Goal: Use online tool/utility: Utilize a website feature to perform a specific function

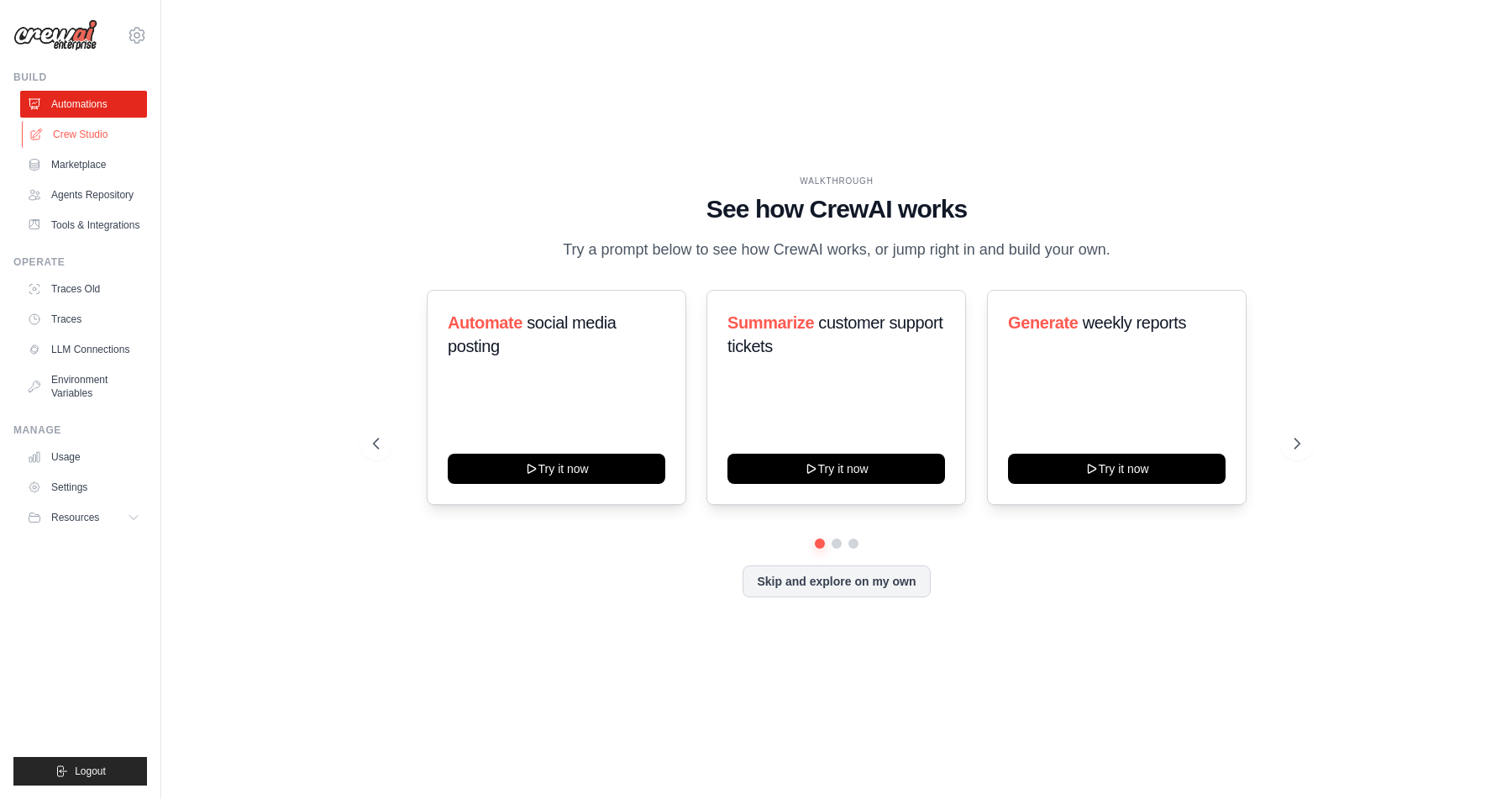
click at [92, 130] on link "Crew Studio" at bounding box center [85, 135] width 127 height 27
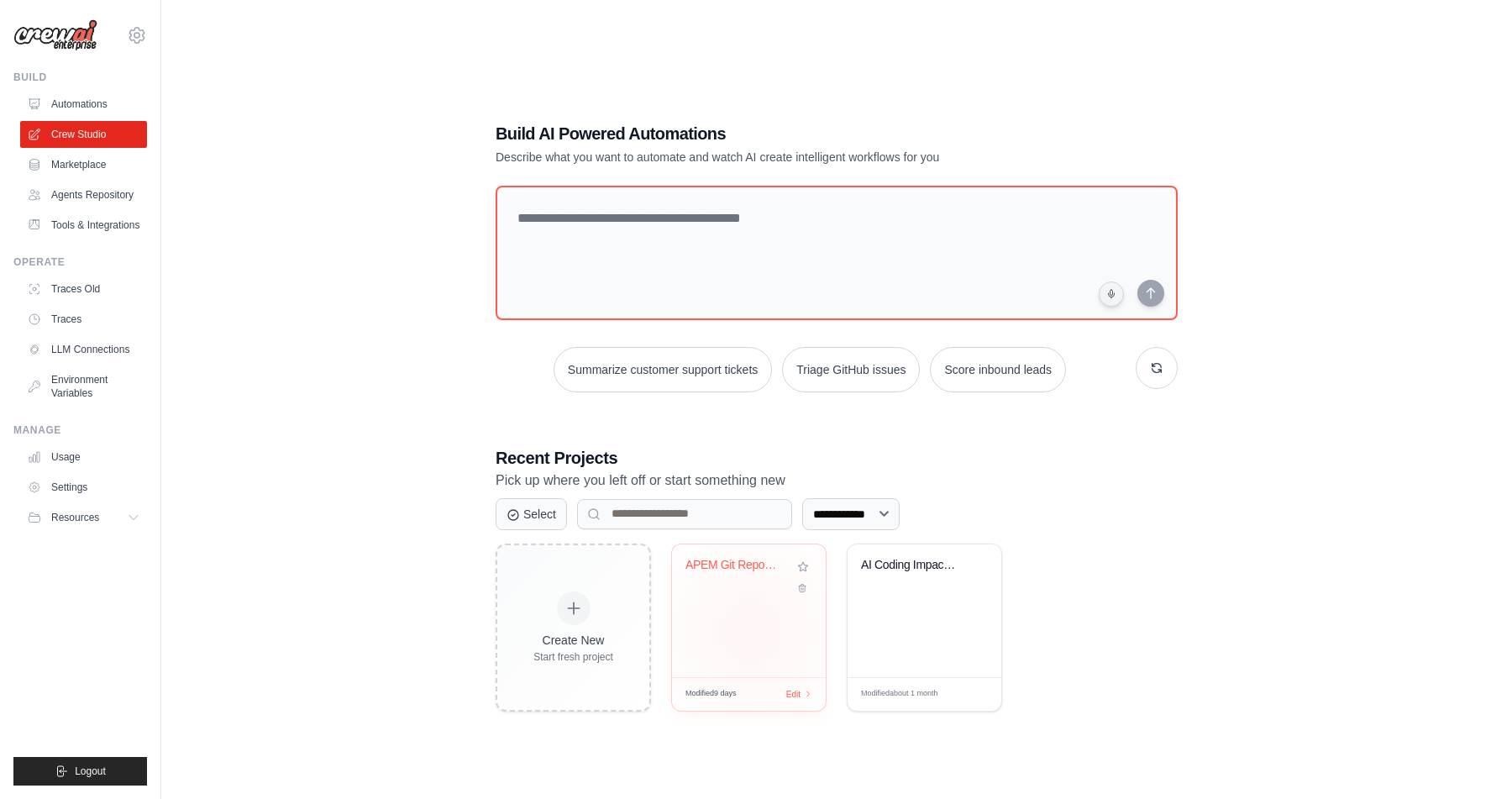
click at [751, 631] on div "APEM Git Repository Architecture An..." at bounding box center [748, 611] width 153 height 133
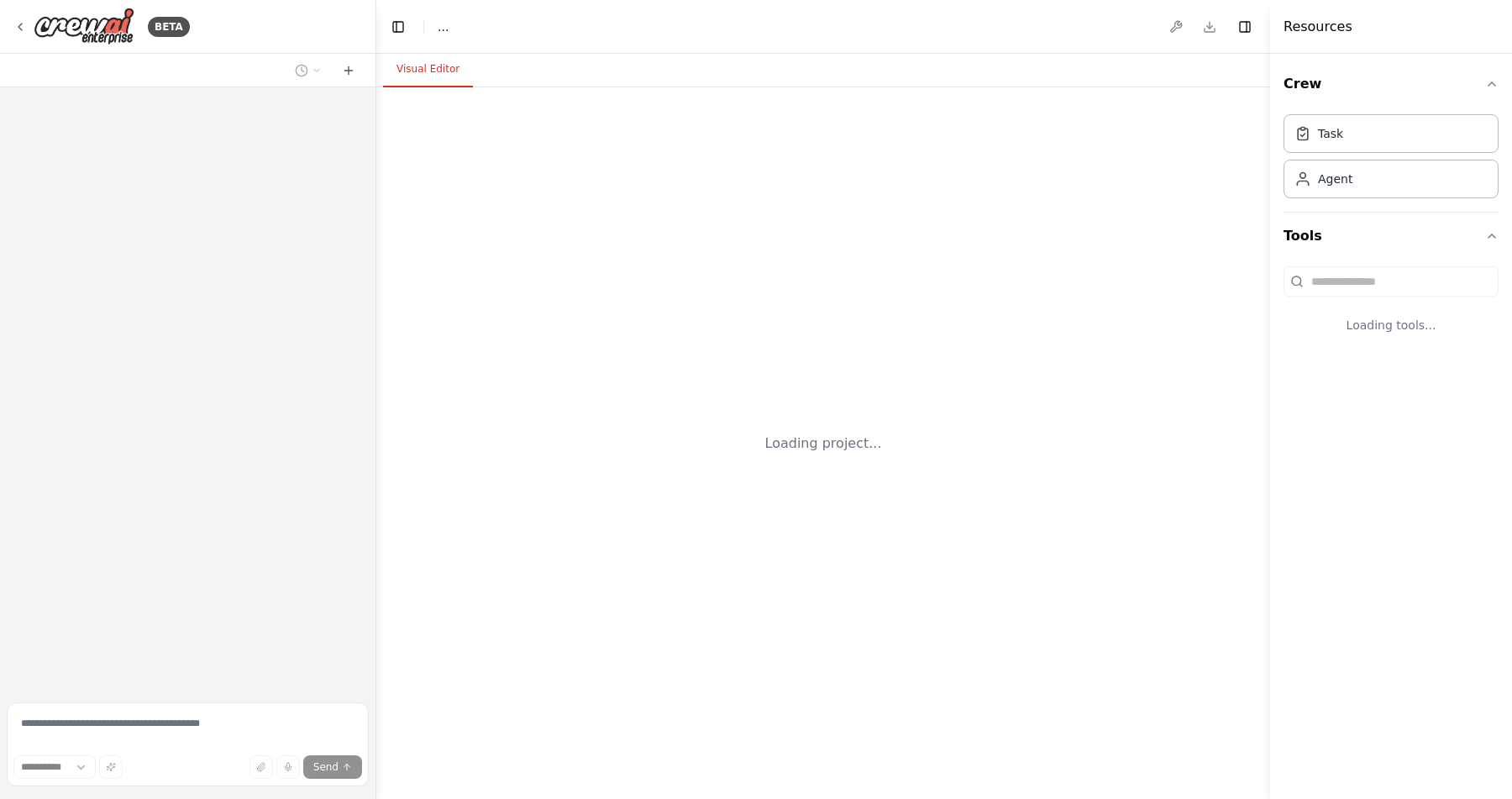
select select "****"
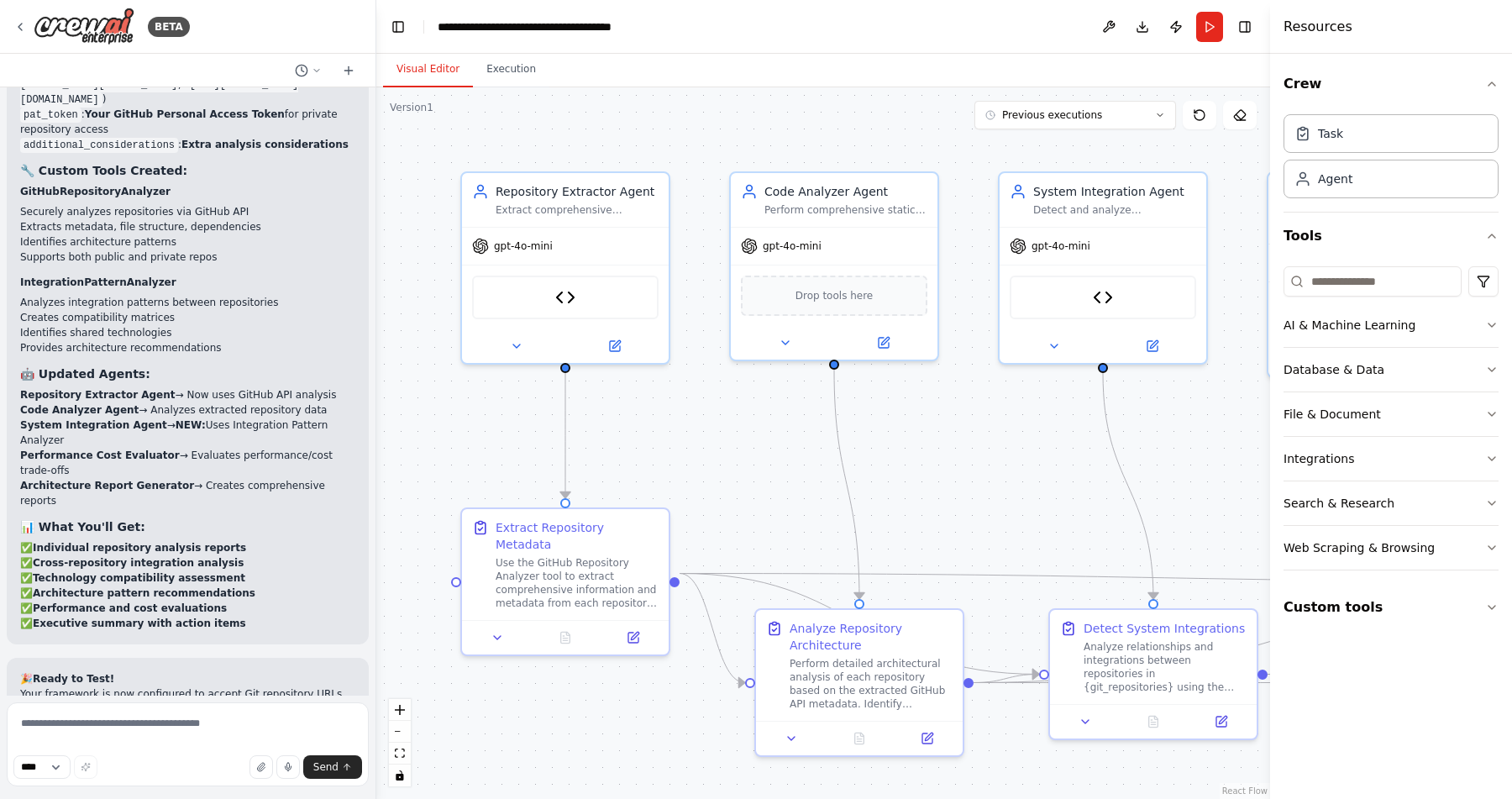
scroll to position [10187, 0]
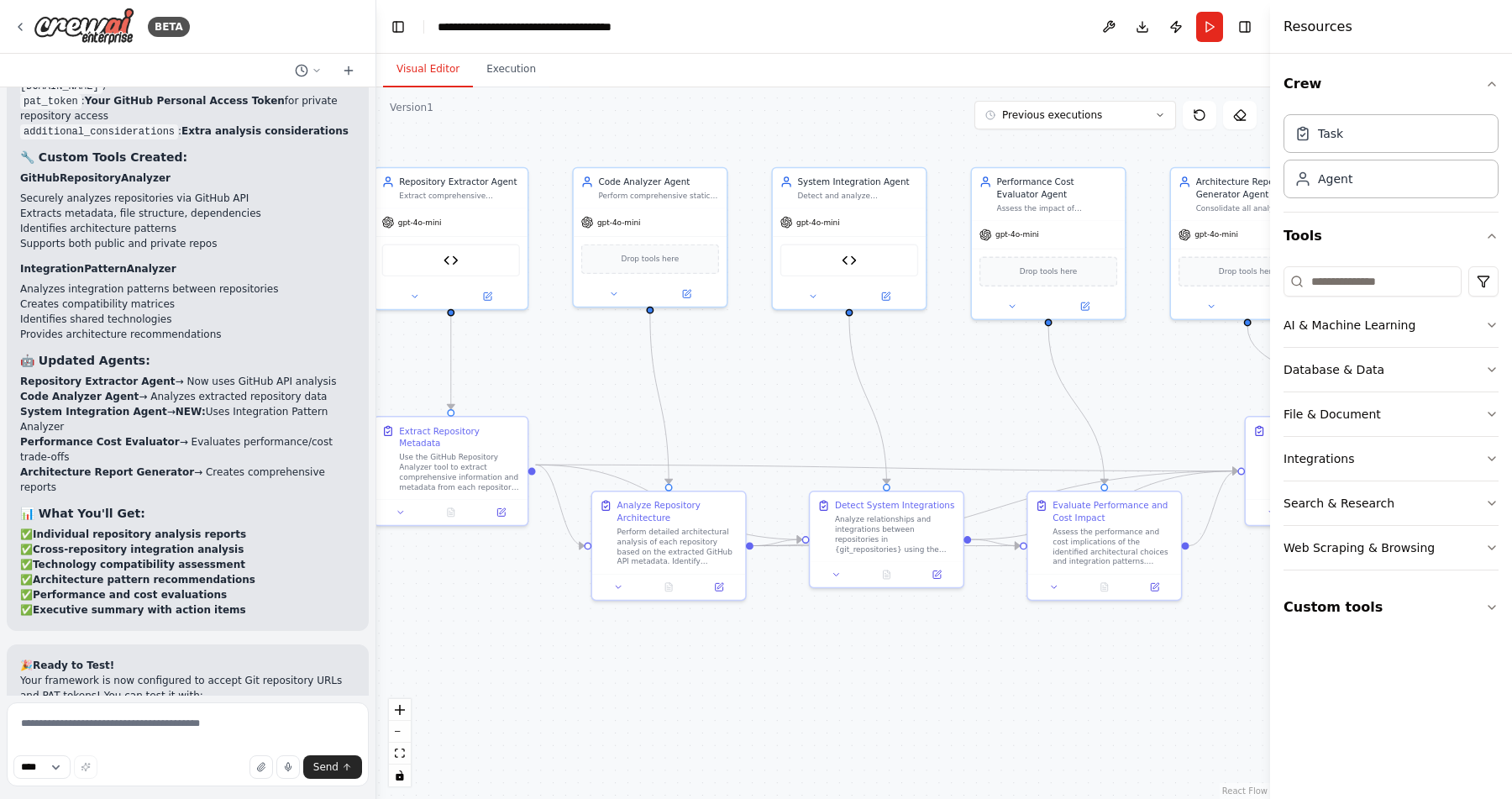
drag, startPoint x: 964, startPoint y: 545, endPoint x: 750, endPoint y: 442, distance: 237.5
click at [750, 442] on div ".deletable-edge-delete-btn { width: 20px; height: 20px; border: 0px solid #ffff…" at bounding box center [823, 443] width 894 height 711
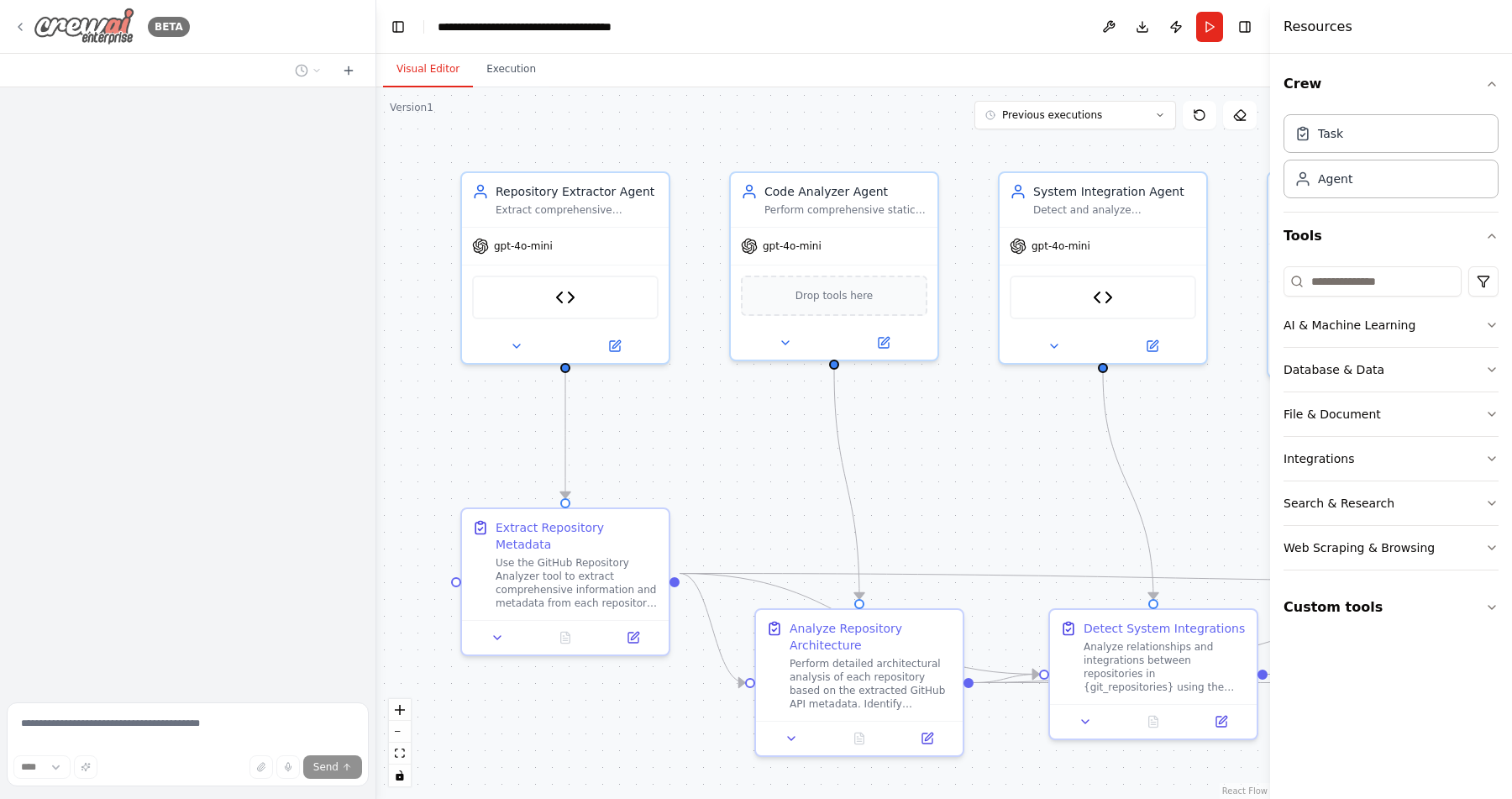
click at [22, 29] on icon at bounding box center [21, 26] width 4 height 7
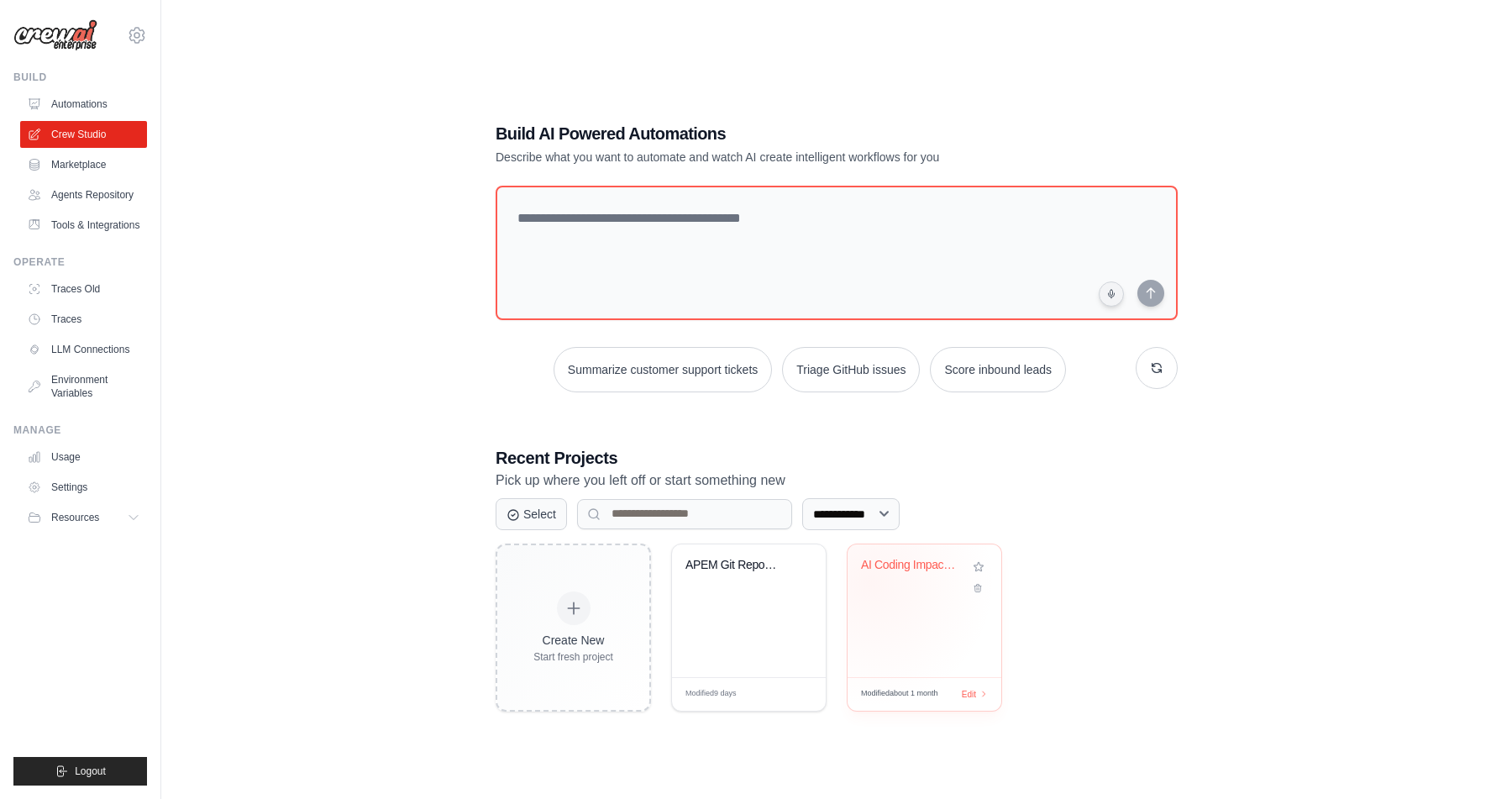
click at [903, 583] on div "AI Coding Impact Metrics Framework" at bounding box center [924, 577] width 127 height 39
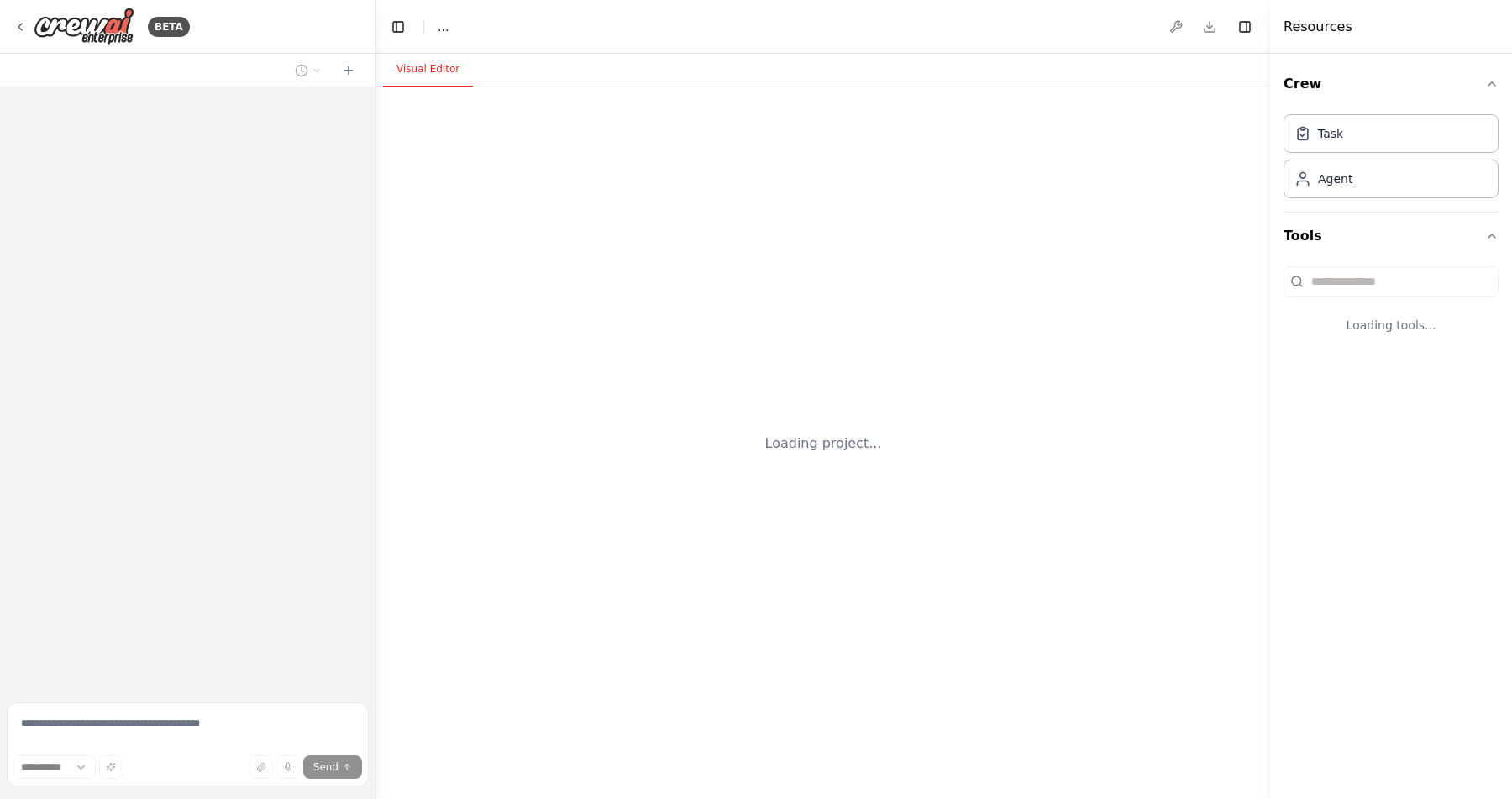
select select "****"
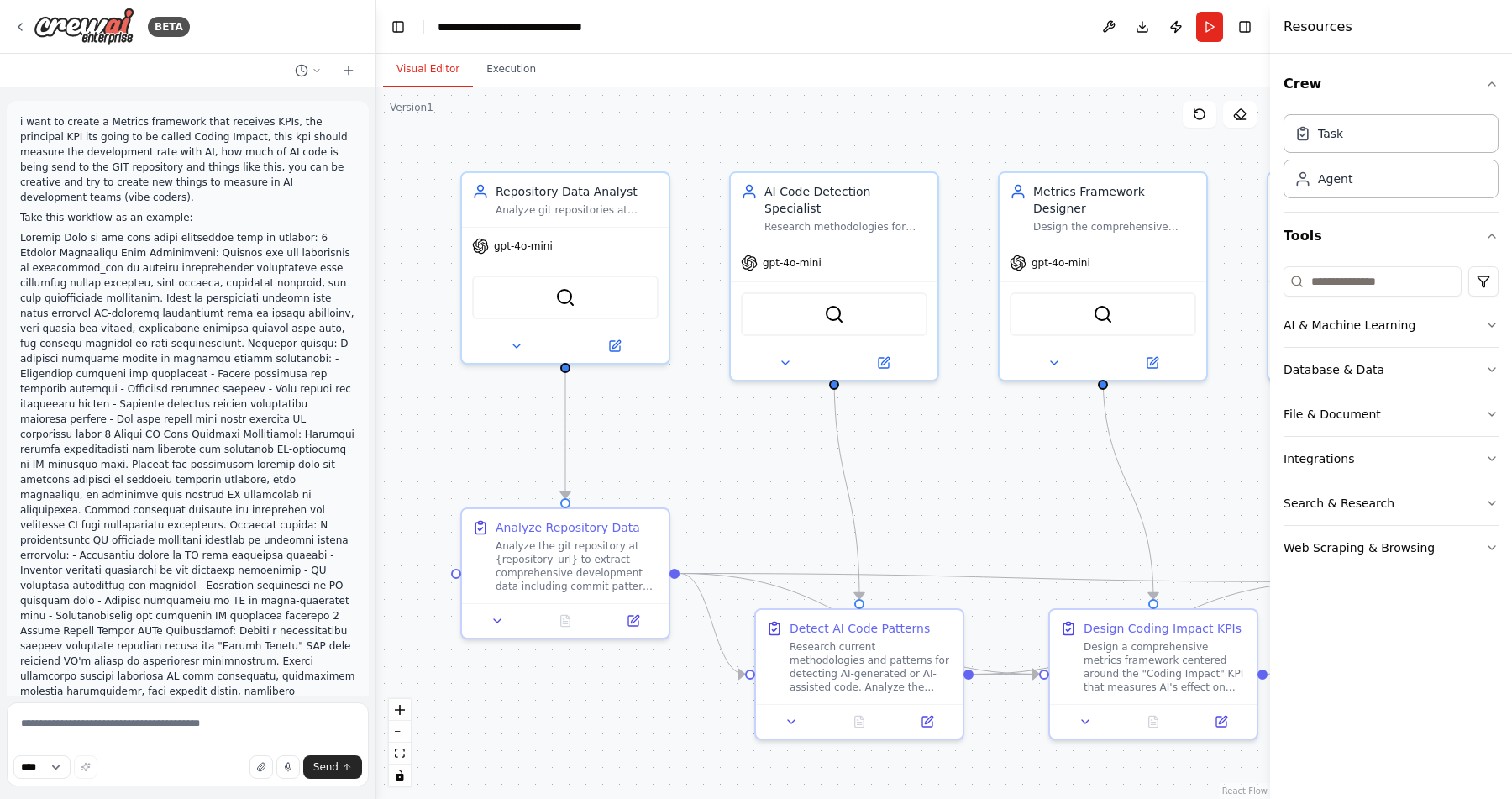
scroll to position [1918, 0]
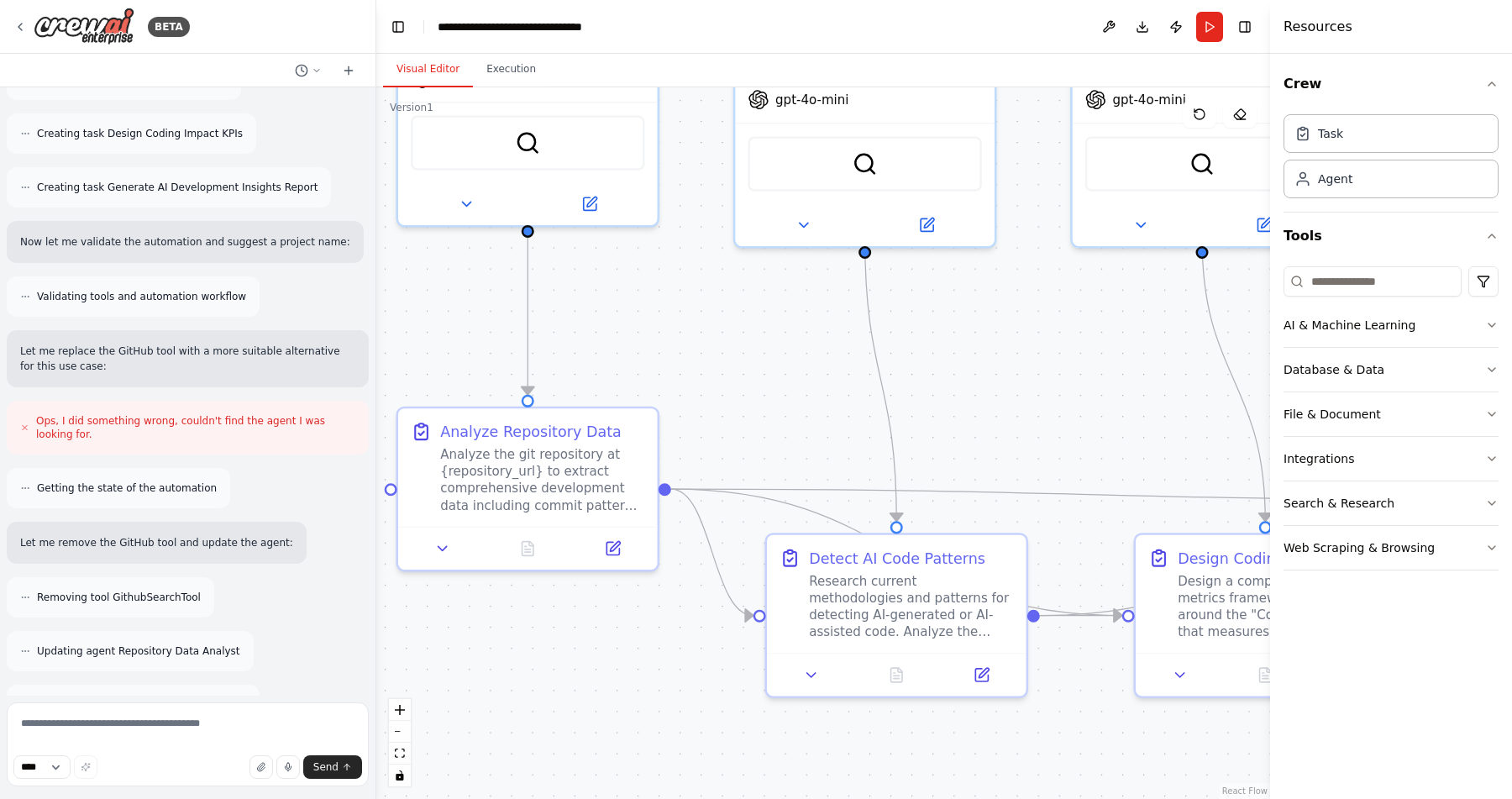
drag, startPoint x: 972, startPoint y: 552, endPoint x: 1033, endPoint y: 458, distance: 112.1
click at [1033, 458] on div ".deletable-edge-delete-btn { width: 20px; height: 20px; border: 0px solid #ffff…" at bounding box center [823, 443] width 894 height 711
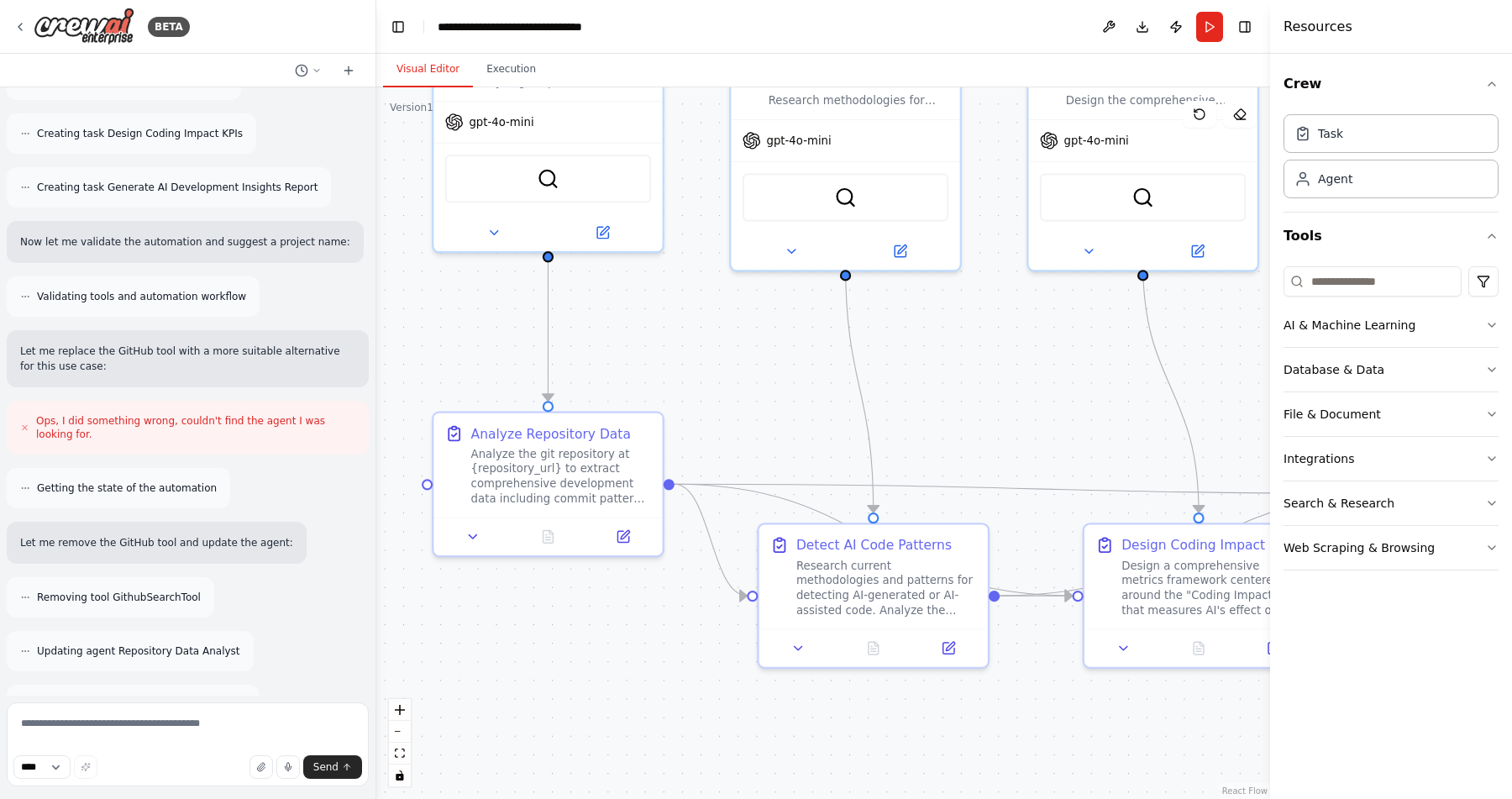
drag, startPoint x: 963, startPoint y: 426, endPoint x: 950, endPoint y: 423, distance: 13.3
click at [950, 423] on div ".deletable-edge-delete-btn { width: 20px; height: 20px; border: 0px solid #ffff…" at bounding box center [823, 443] width 894 height 711
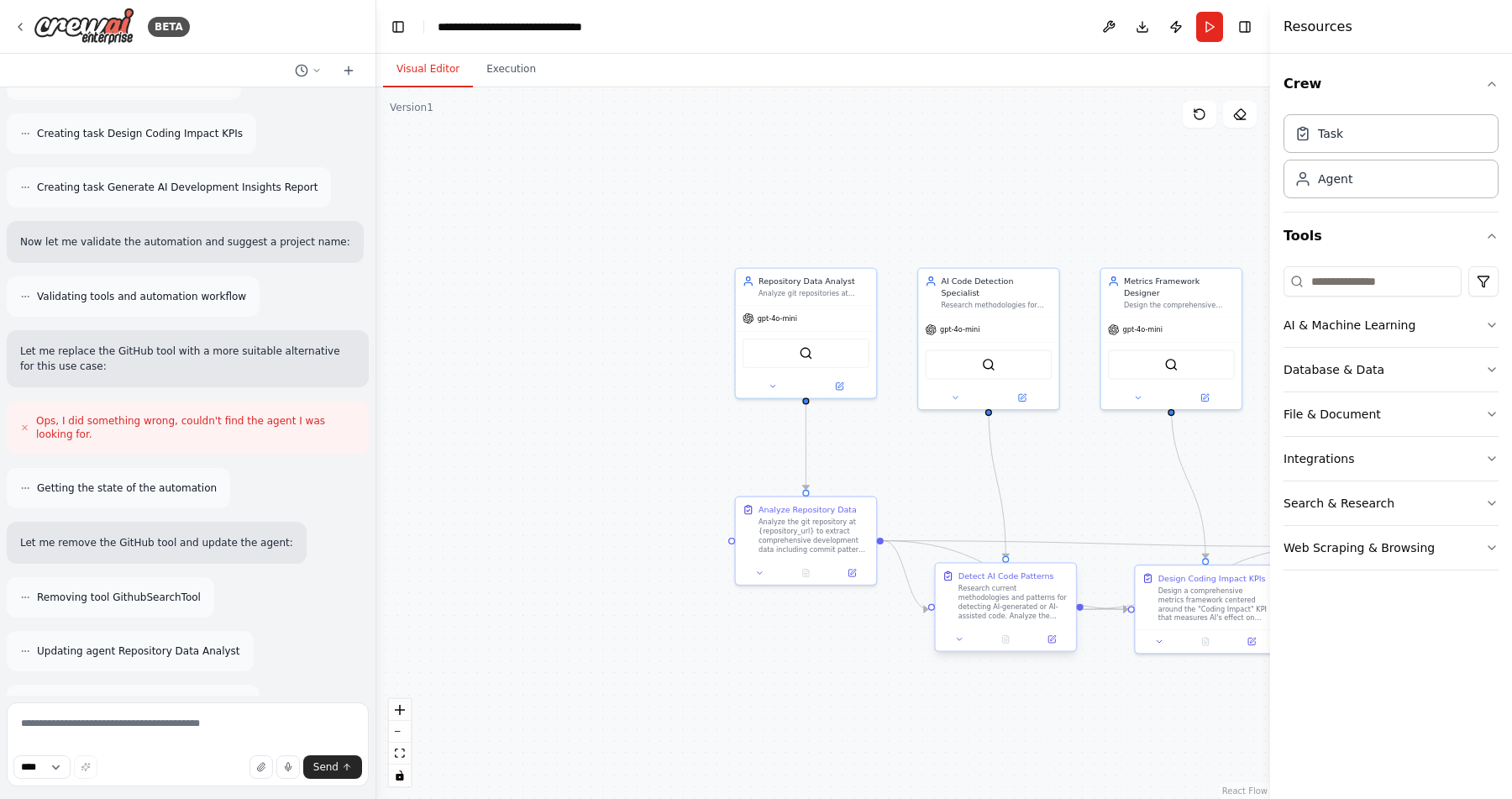
click at [1074, 633] on div "Repository Data Analyst Analyze git repositories at {repository_url} to extract…" at bounding box center [980, 452] width 607 height 484
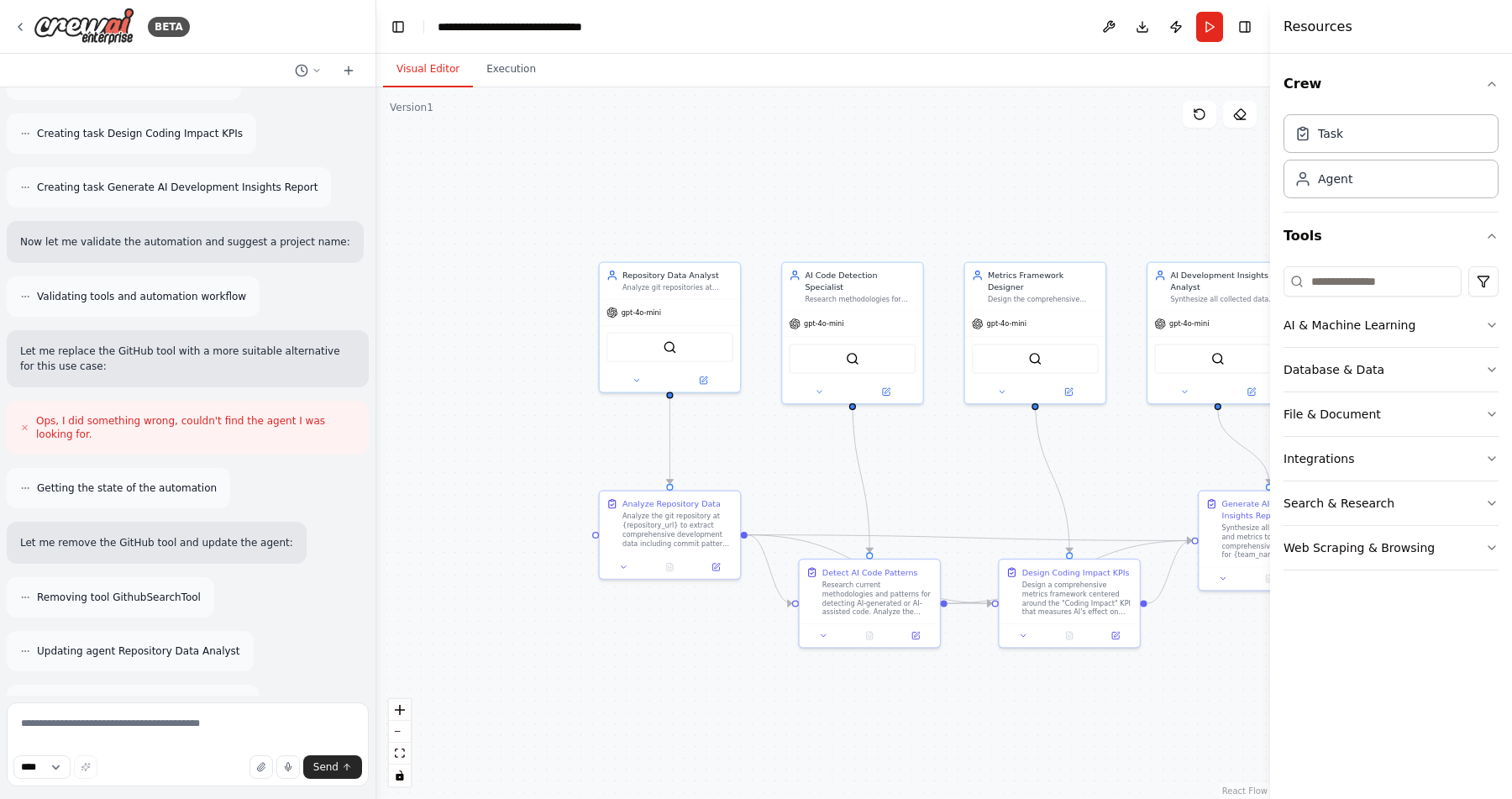
drag, startPoint x: 1181, startPoint y: 717, endPoint x: 958, endPoint y: 699, distance: 223.7
click at [958, 699] on div ".deletable-edge-delete-btn { width: 20px; height: 20px; border: 0px solid #ffff…" at bounding box center [823, 443] width 894 height 711
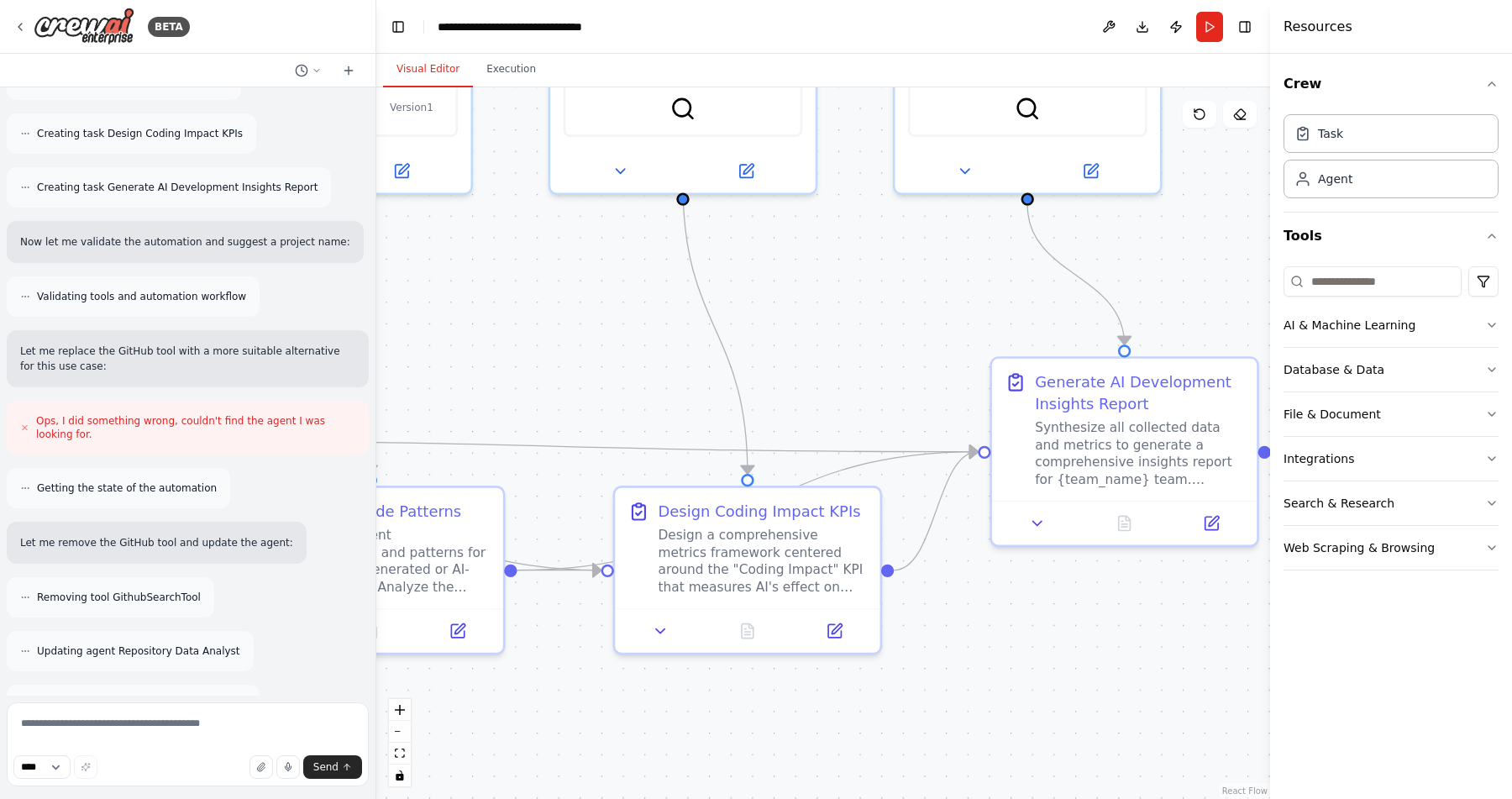
drag, startPoint x: 1163, startPoint y: 623, endPoint x: 865, endPoint y: 723, distance: 314.3
click at [865, 723] on div ".deletable-edge-delete-btn { width: 20px; height: 20px; border: 0px solid #ffff…" at bounding box center [823, 443] width 894 height 711
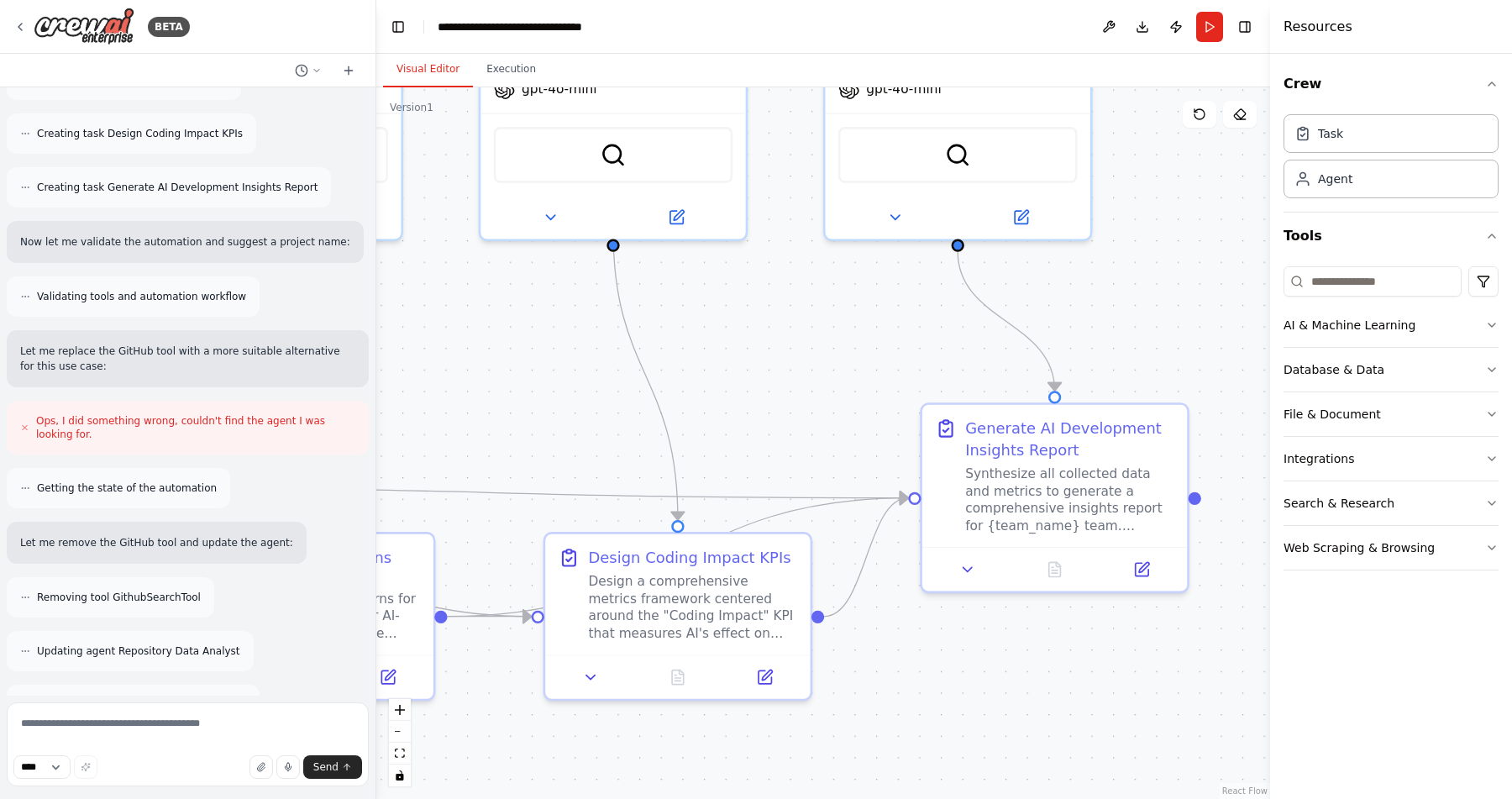
drag, startPoint x: 1105, startPoint y: 642, endPoint x: 1077, endPoint y: 662, distance: 34.4
click at [1077, 662] on div ".deletable-edge-delete-btn { width: 20px; height: 20px; border: 0px solid #ffff…" at bounding box center [823, 443] width 894 height 711
